Goal: Transaction & Acquisition: Purchase product/service

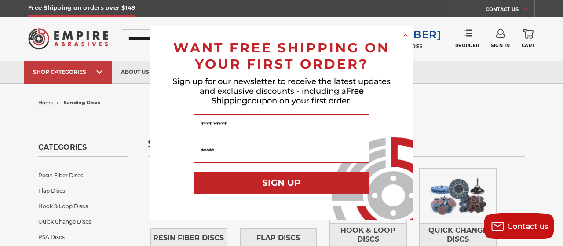
click at [407, 32] on circle "Close dialog" at bounding box center [406, 34] width 8 height 8
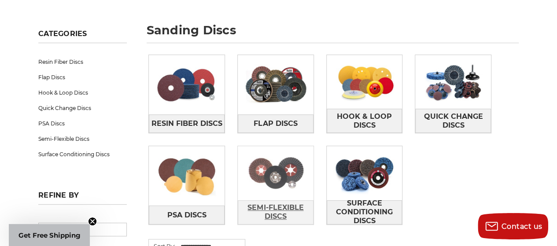
scroll to position [132, 0]
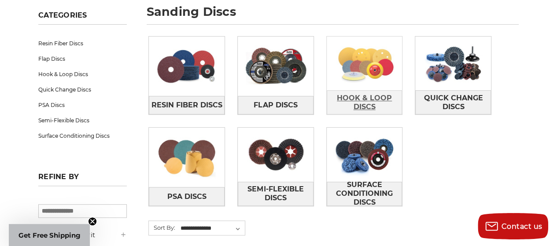
click at [360, 105] on span "Hook & Loop Discs" at bounding box center [364, 103] width 75 height 24
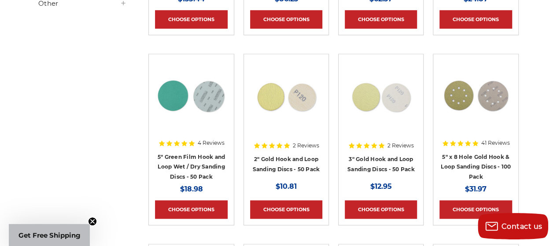
scroll to position [352, 0]
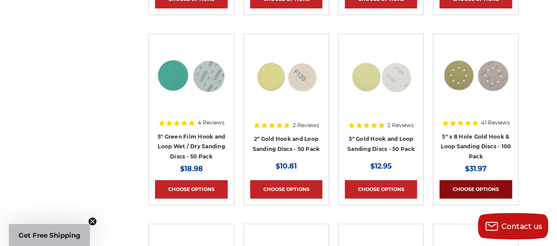
click at [466, 183] on link "Choose Options" at bounding box center [475, 189] width 72 height 18
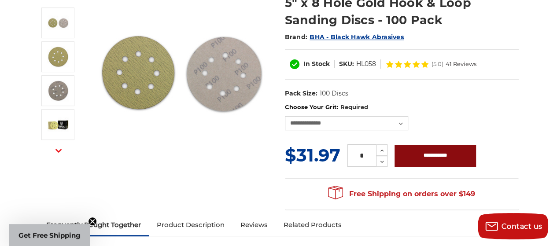
scroll to position [132, 0]
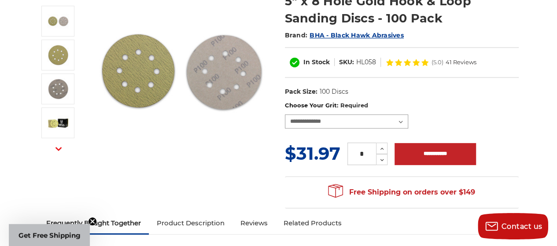
click at [377, 122] on select "**********" at bounding box center [346, 121] width 123 height 14
